Goal: Information Seeking & Learning: Learn about a topic

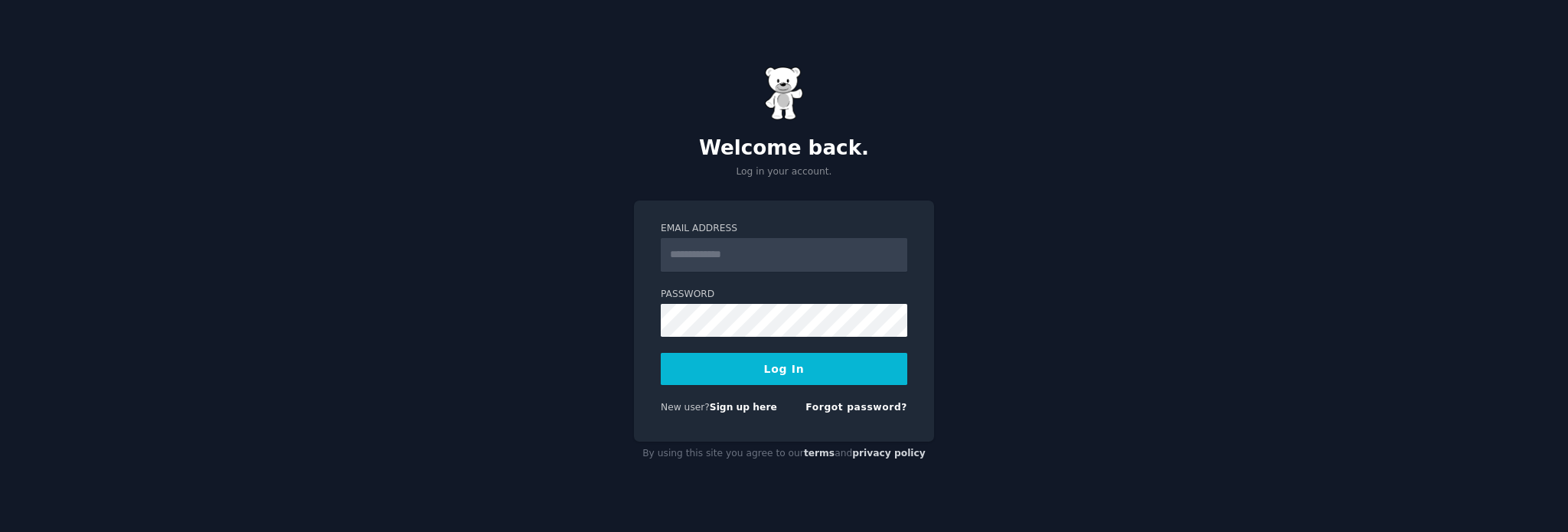
type input "**********"
click at [783, 372] on button "Log In" at bounding box center [784, 369] width 246 height 32
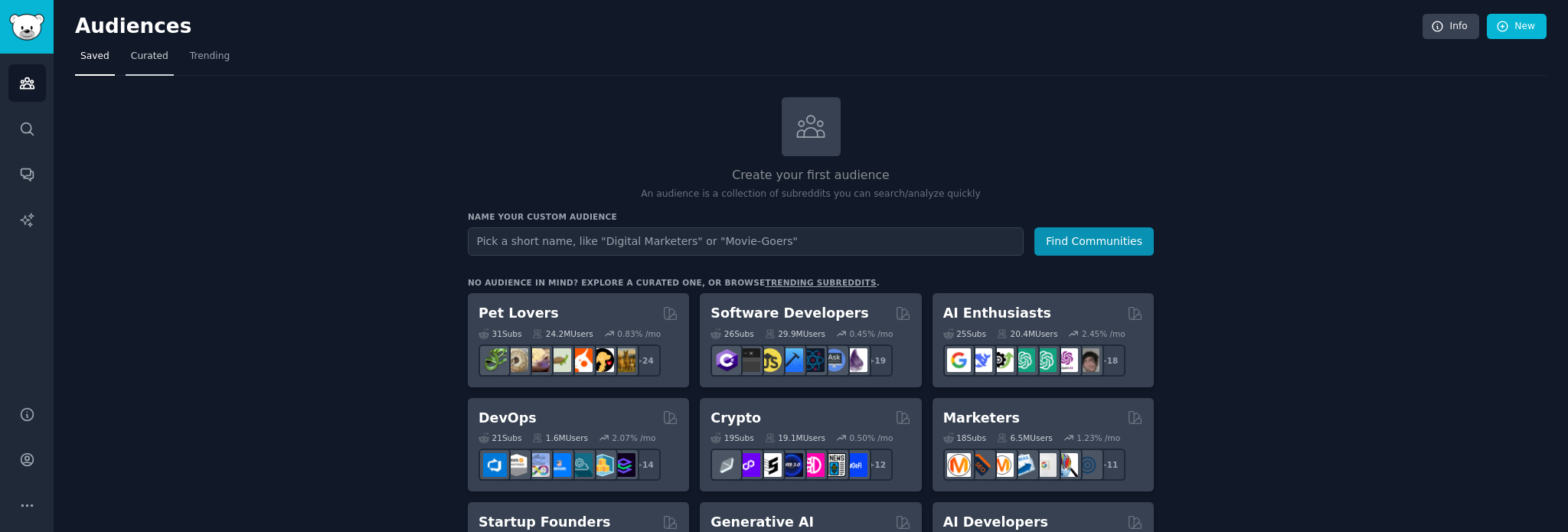
click at [151, 67] on link "Curated" at bounding box center [150, 60] width 48 height 32
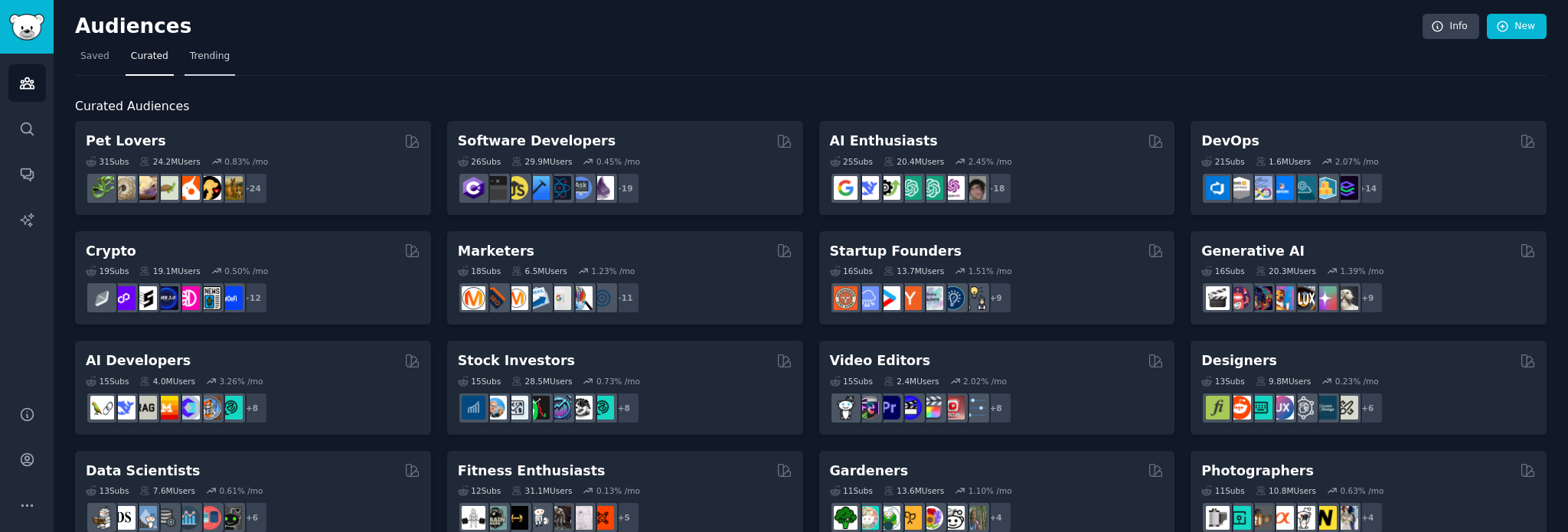
click at [208, 63] on link "Trending" at bounding box center [209, 60] width 50 height 32
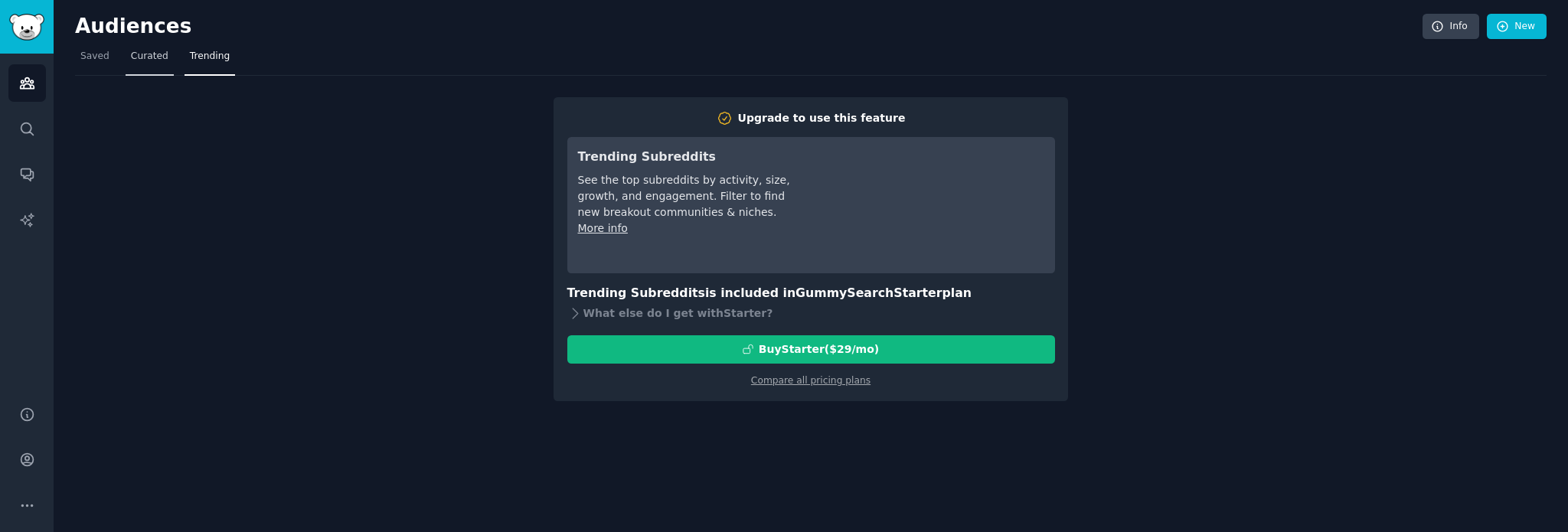
click at [144, 60] on span "Curated" at bounding box center [150, 56] width 38 height 14
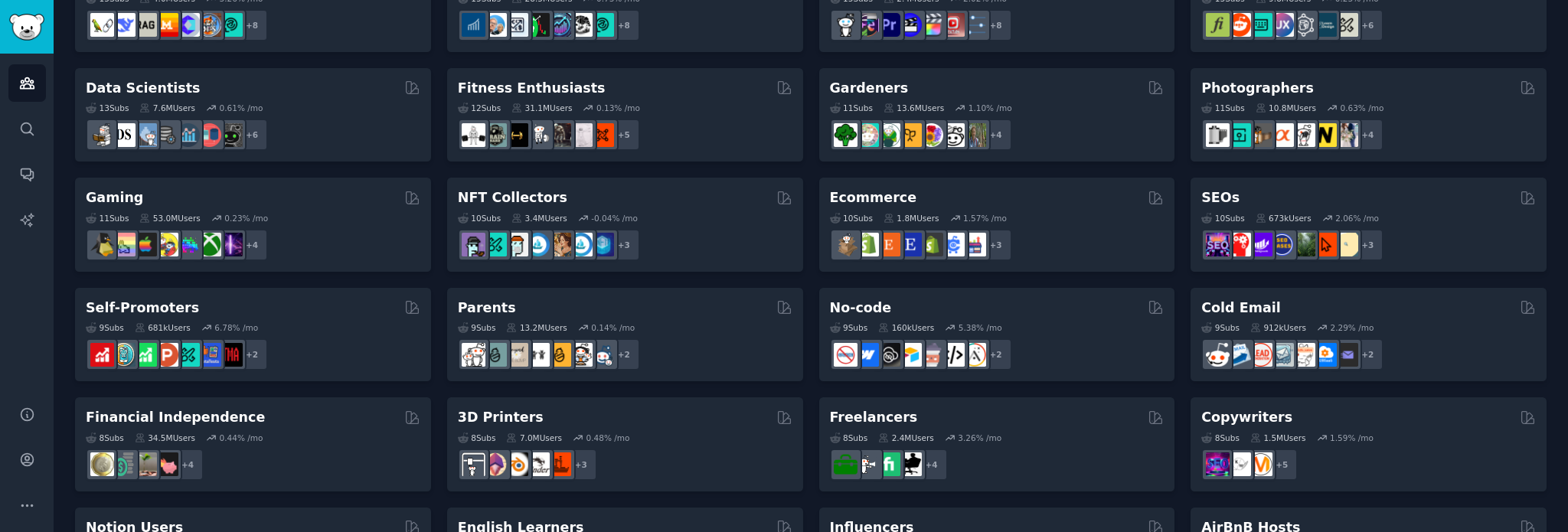
scroll to position [535, 0]
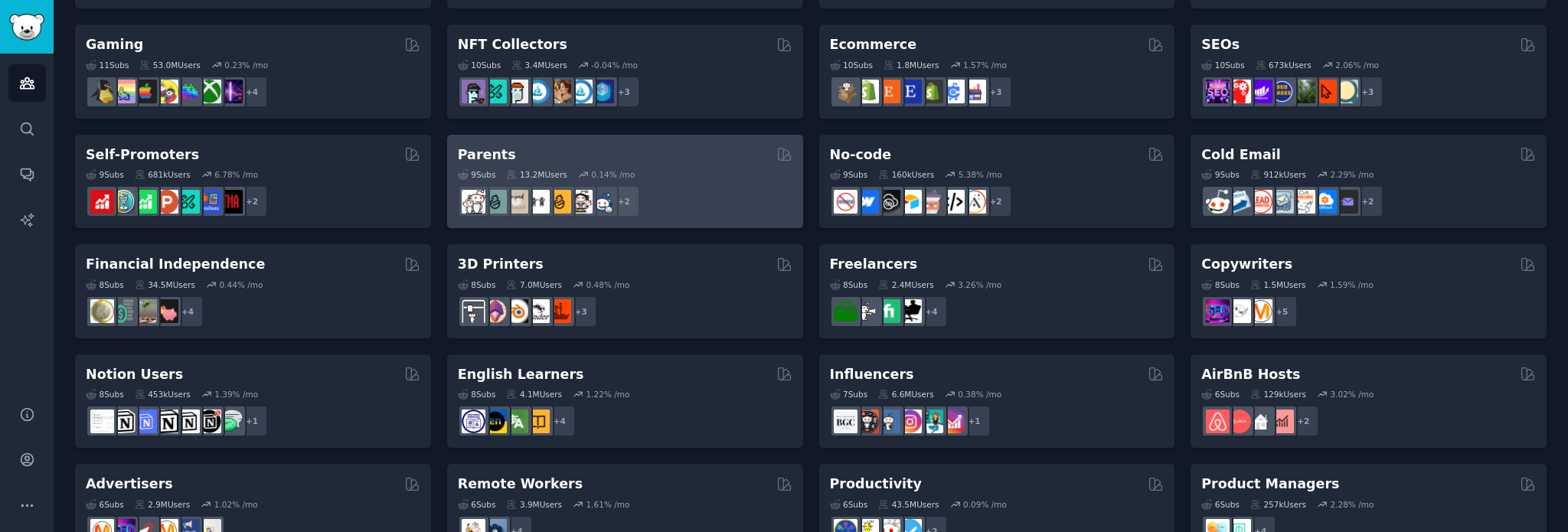
click at [568, 152] on div "Parents" at bounding box center [625, 155] width 334 height 19
